Goal: Entertainment & Leisure: Consume media (video, audio)

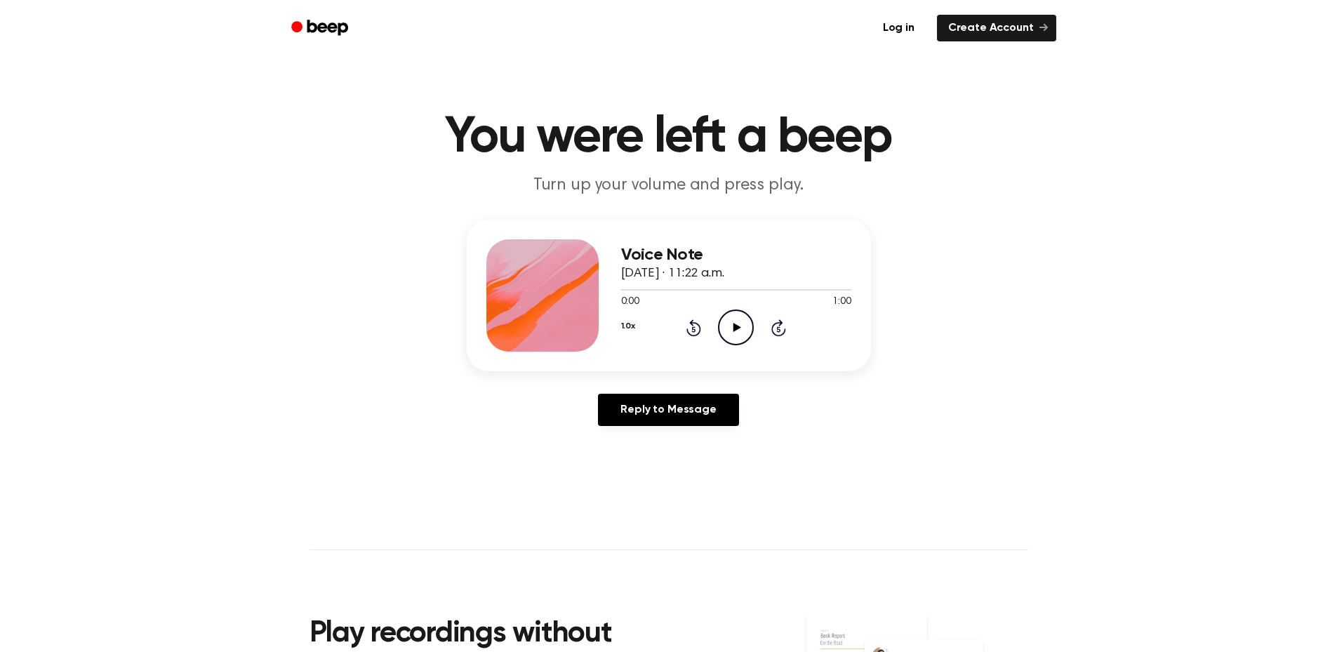
click at [729, 315] on icon "Play Audio" at bounding box center [736, 328] width 36 height 36
click at [729, 335] on icon "Pause Audio" at bounding box center [736, 328] width 36 height 36
click at [733, 312] on icon "Play Audio" at bounding box center [736, 328] width 36 height 36
